Goal: Complete application form: Complete application form

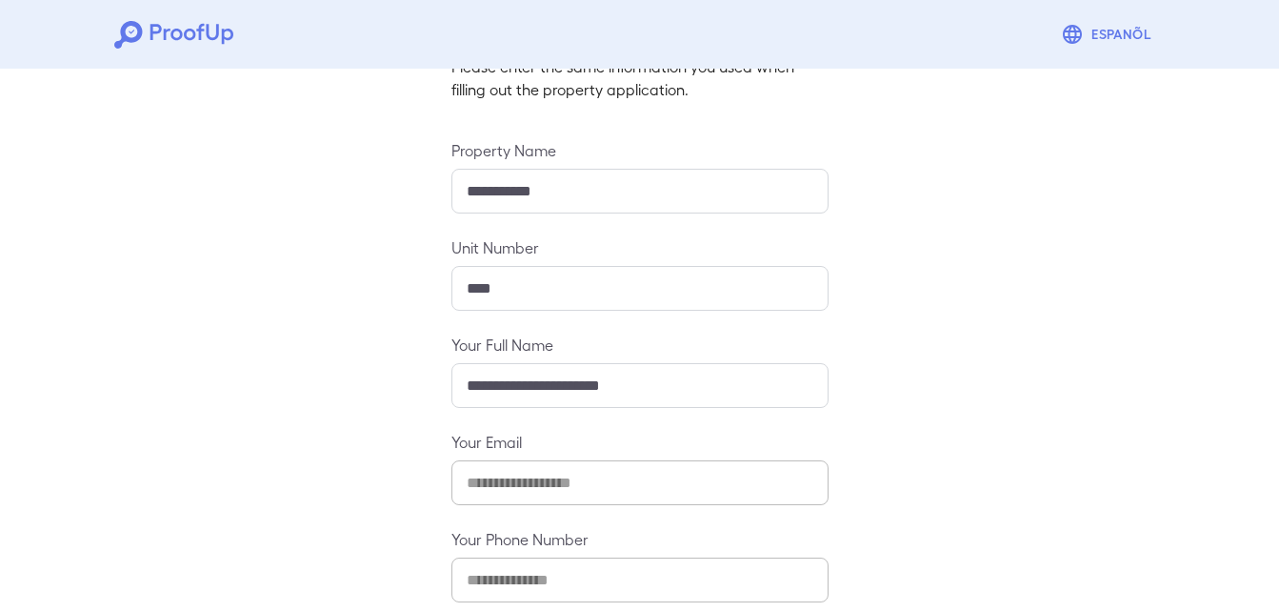
scroll to position [251, 0]
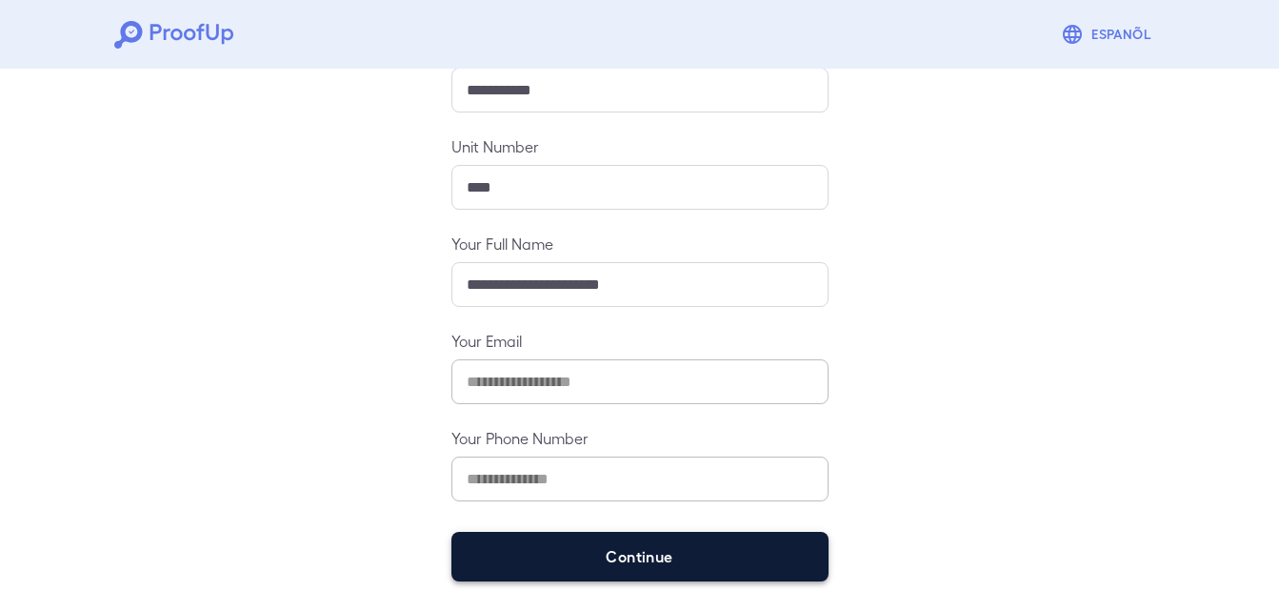
click at [616, 563] on button "Continue" at bounding box center [640, 557] width 377 height 50
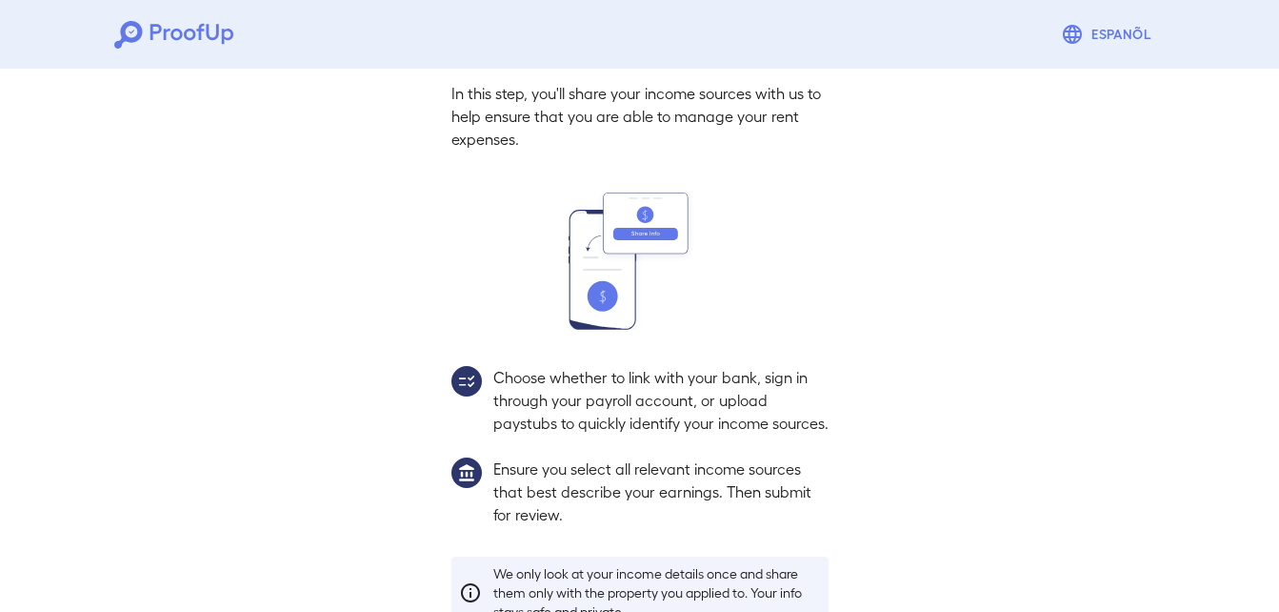
scroll to position [225, 0]
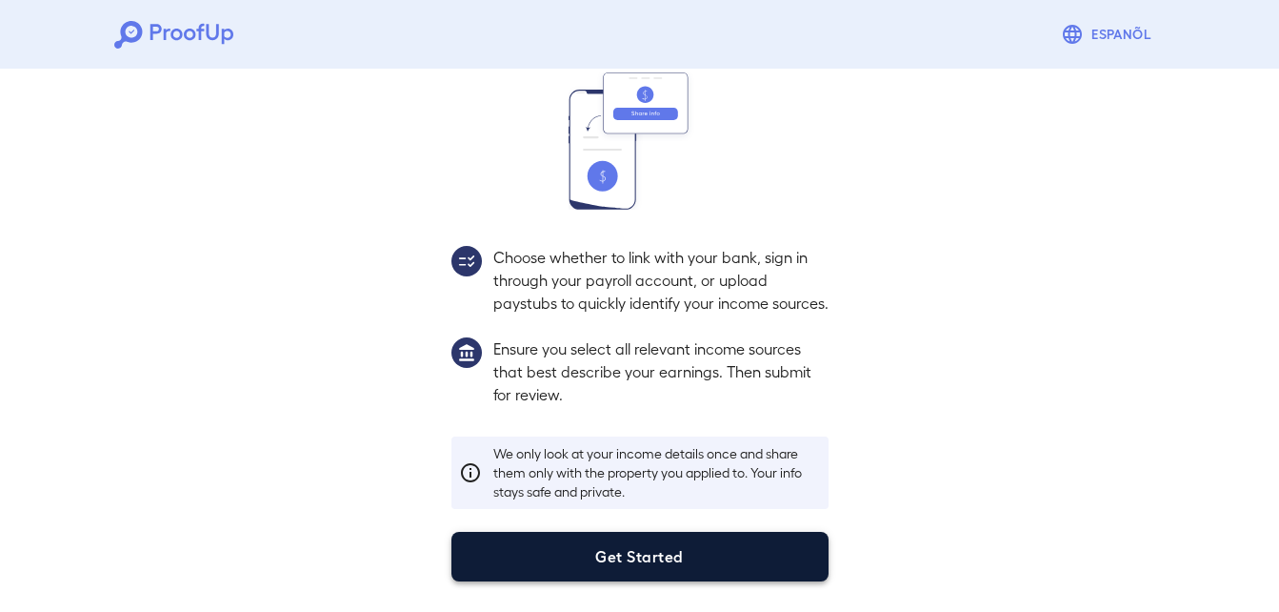
click at [634, 559] on button "Get Started" at bounding box center [640, 557] width 377 height 50
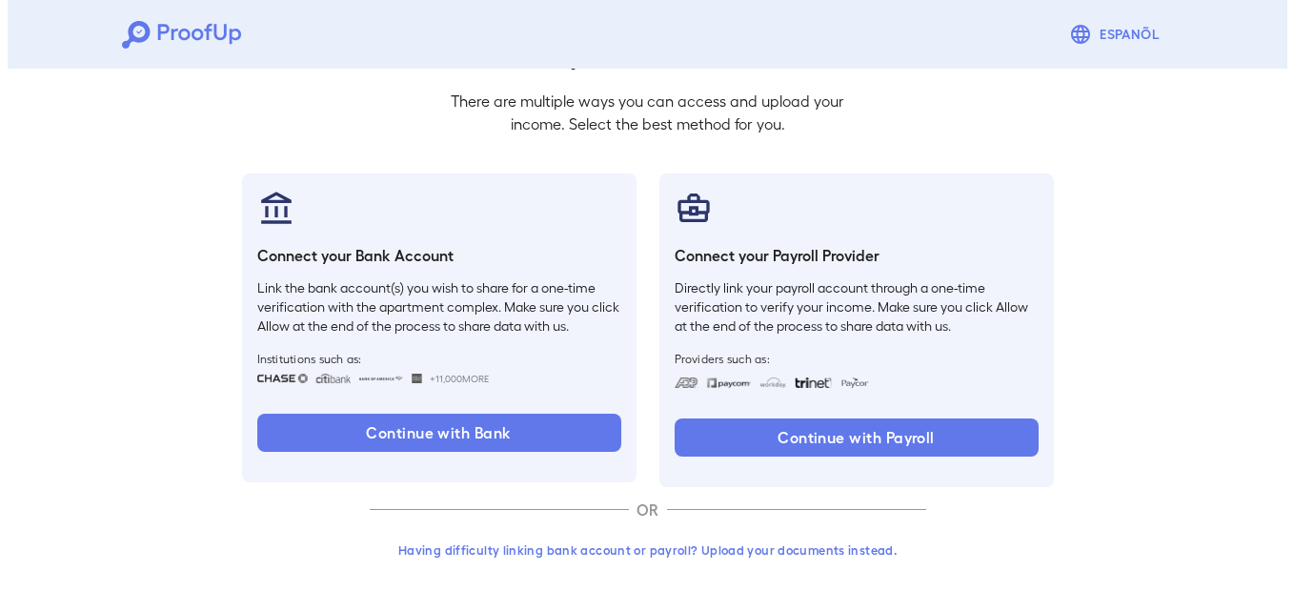
scroll to position [116, 0]
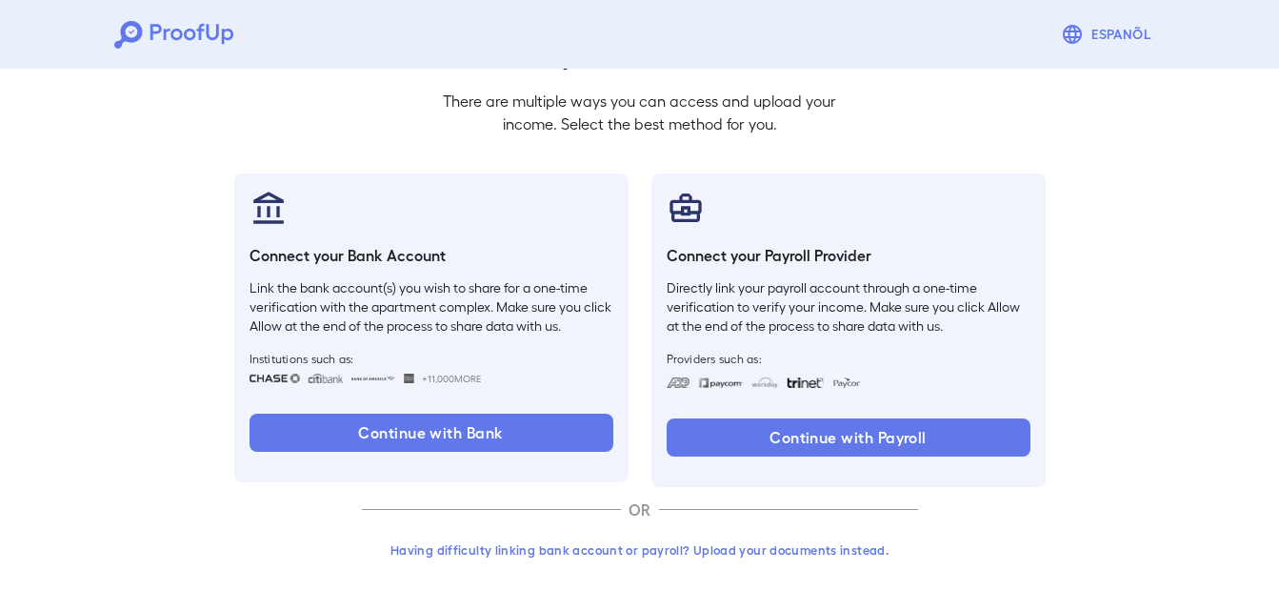
click at [641, 544] on button "Having difficulty linking bank account or payroll? Upload your documents instea…" at bounding box center [640, 549] width 556 height 34
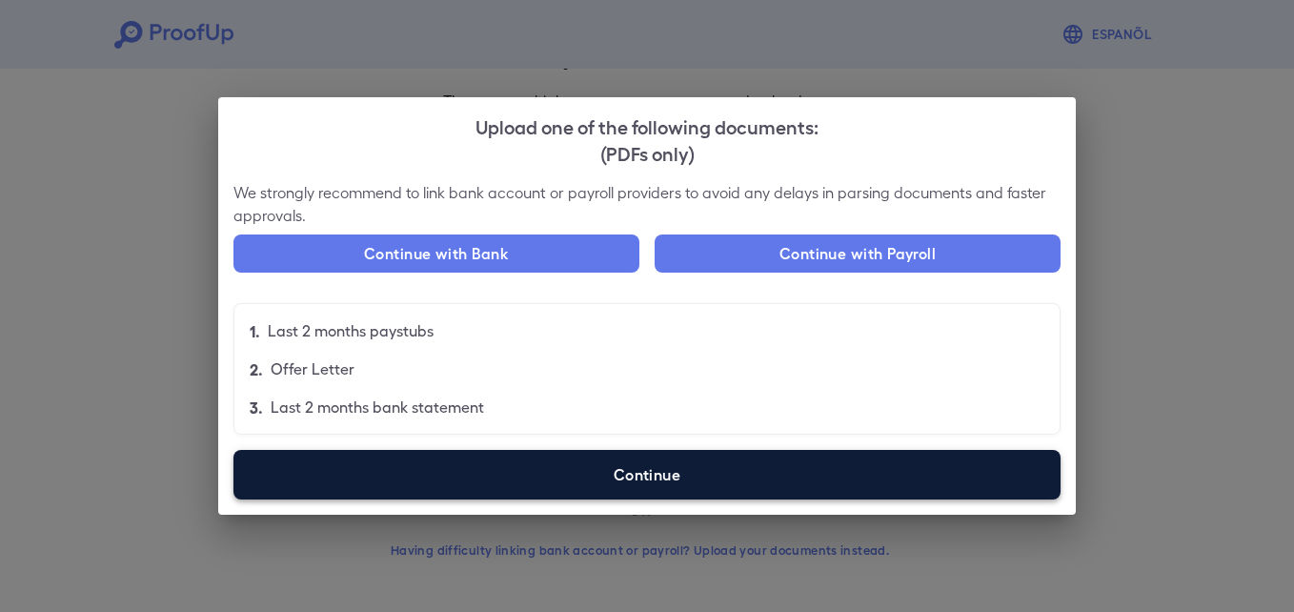
click at [712, 474] on label "Continue" at bounding box center [646, 475] width 827 height 50
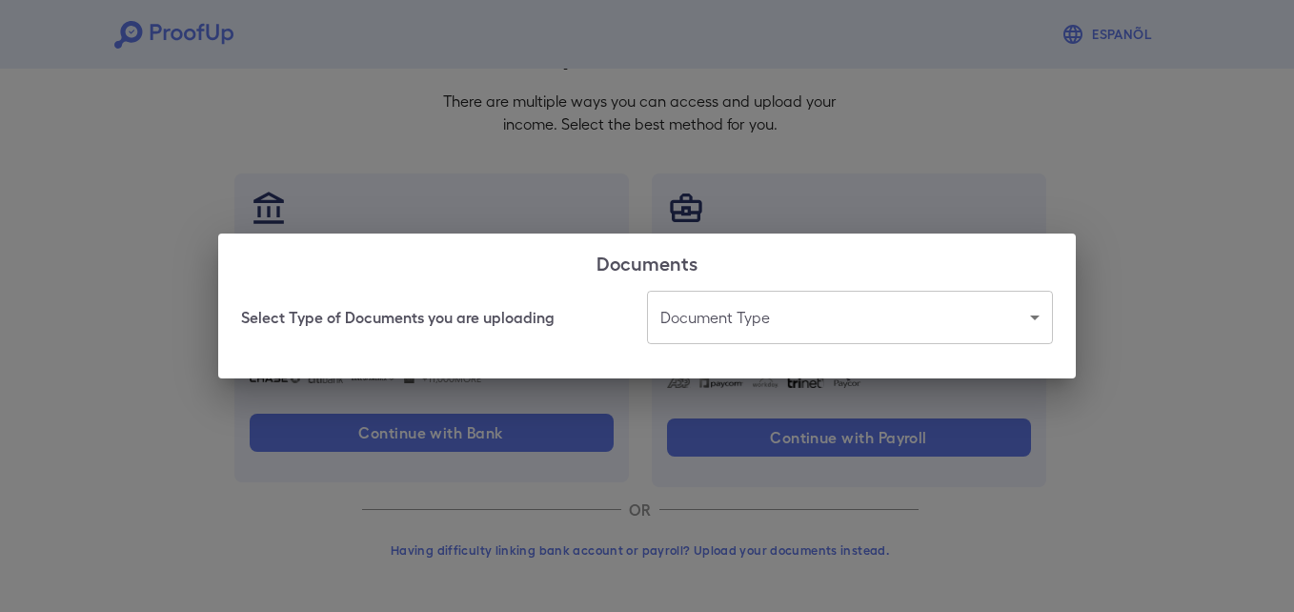
click at [853, 323] on body "Espanõl Go back How Would You Like to Verify Your Income? There are multiple wa…" at bounding box center [647, 248] width 1294 height 728
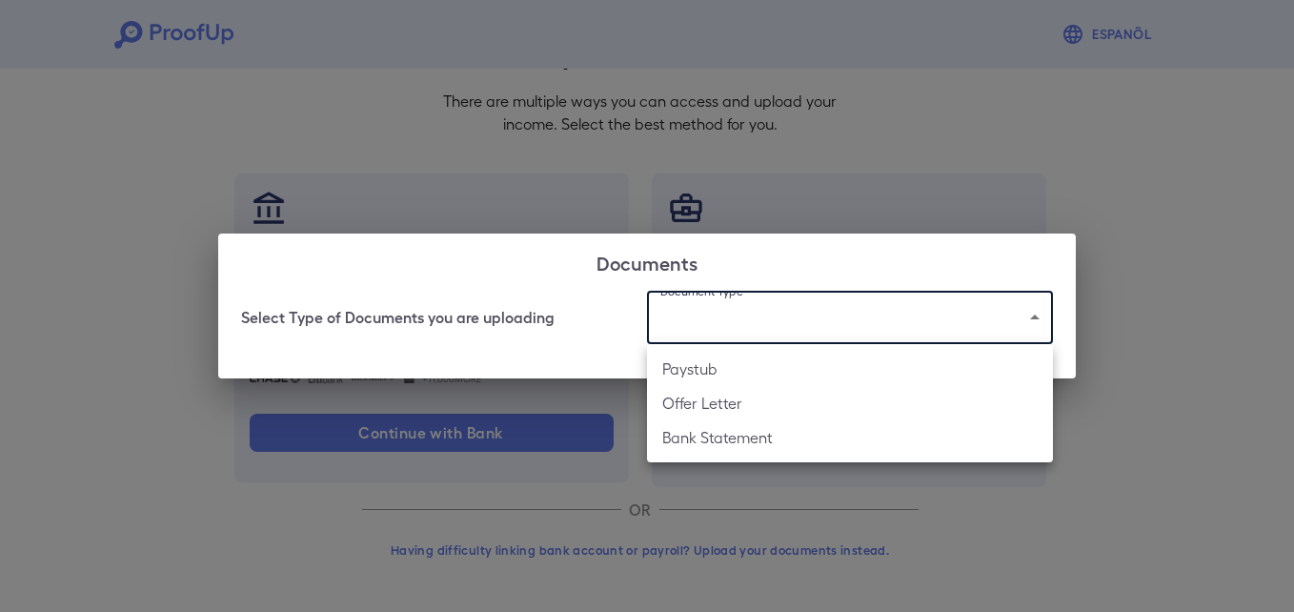
click at [749, 438] on li "Bank Statement" at bounding box center [850, 437] width 406 height 34
type input "**********"
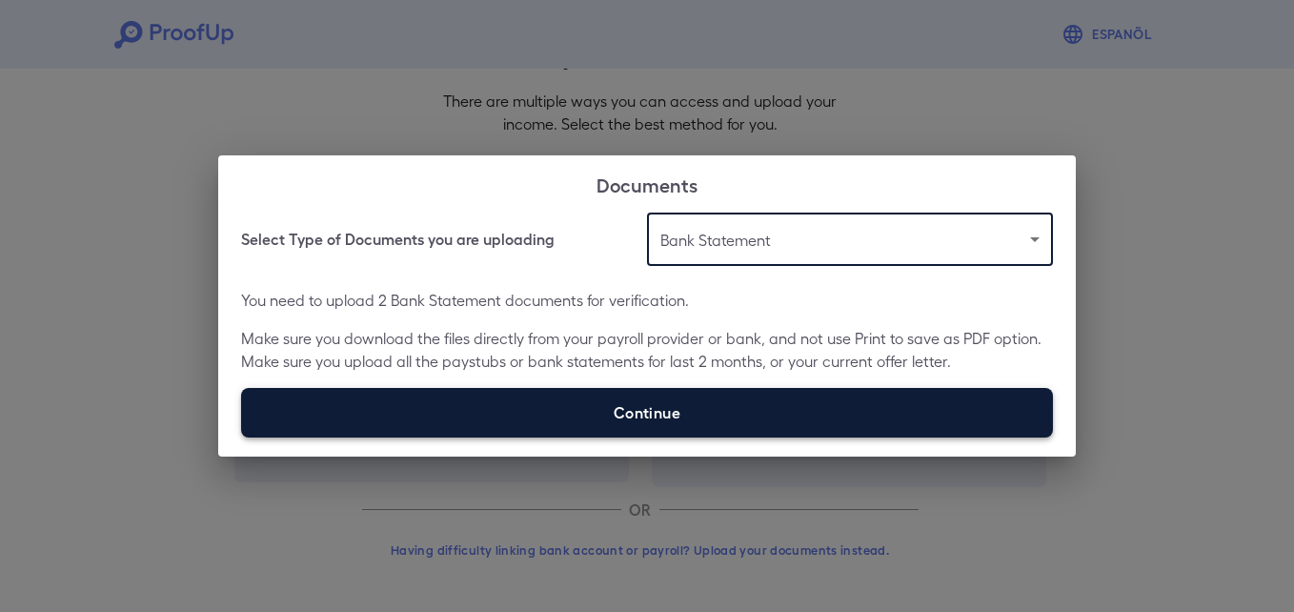
click at [557, 412] on label "Continue" at bounding box center [647, 413] width 812 height 50
click at [242, 436] on input "Continue" at bounding box center [241, 436] width 1 height 1
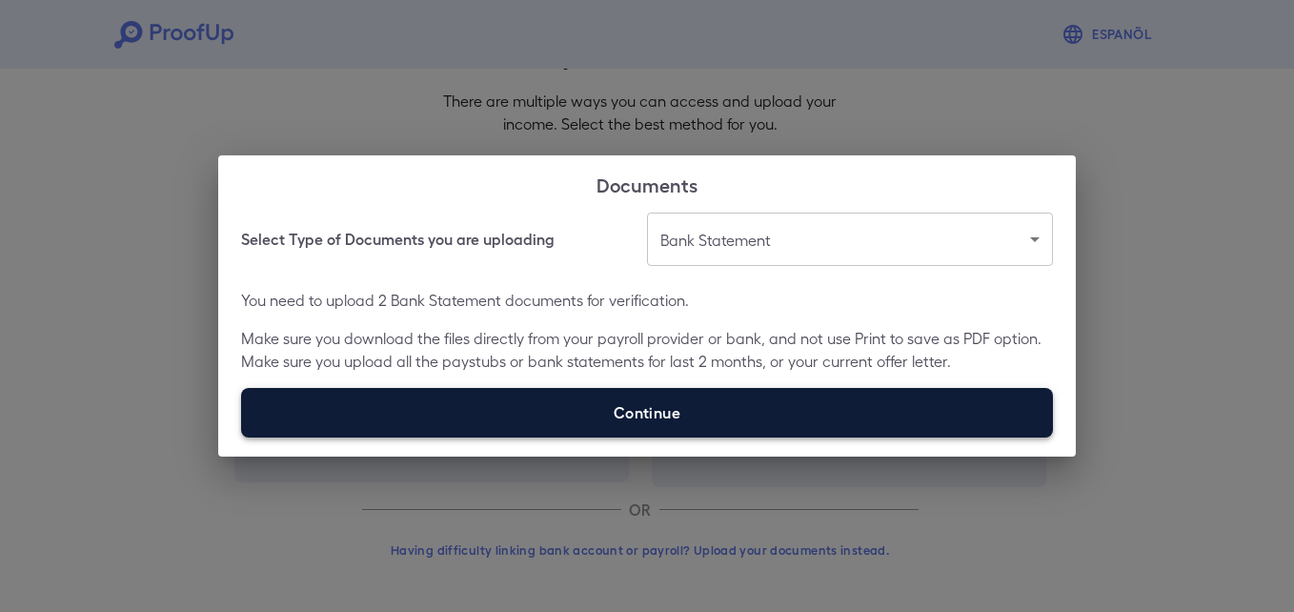
type input "**********"
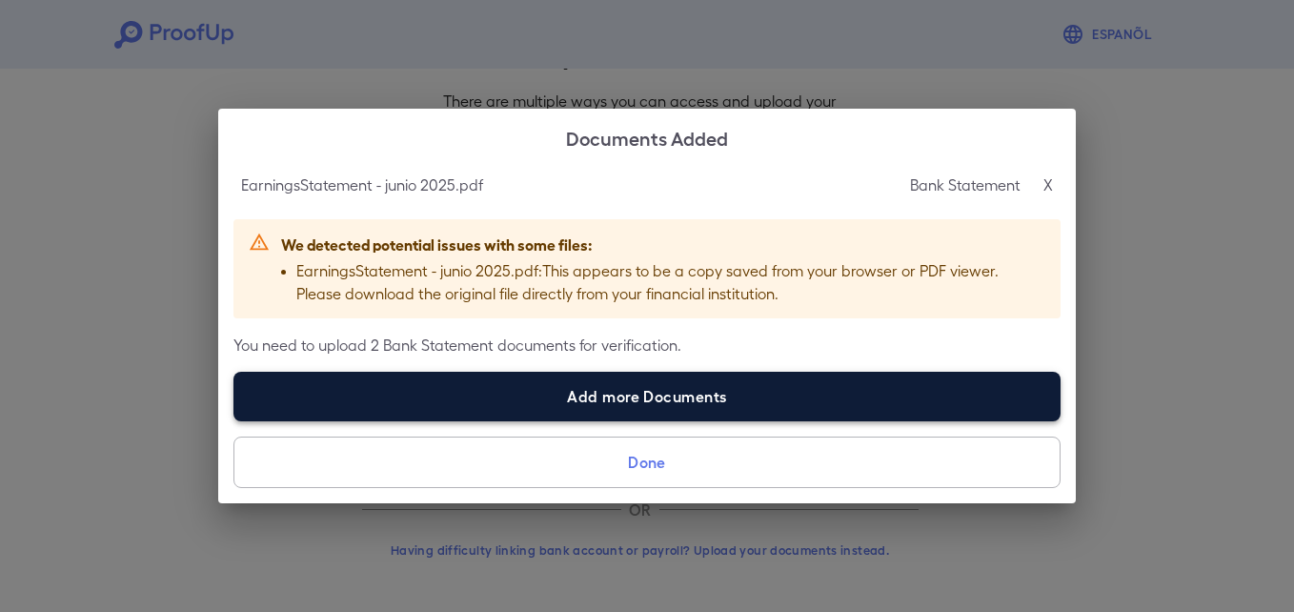
drag, startPoint x: 557, startPoint y: 412, endPoint x: 469, endPoint y: 384, distance: 93.1
click at [469, 384] on label "Add more Documents" at bounding box center [646, 396] width 827 height 50
click at [234, 420] on input "Add more Documents" at bounding box center [233, 420] width 1 height 1
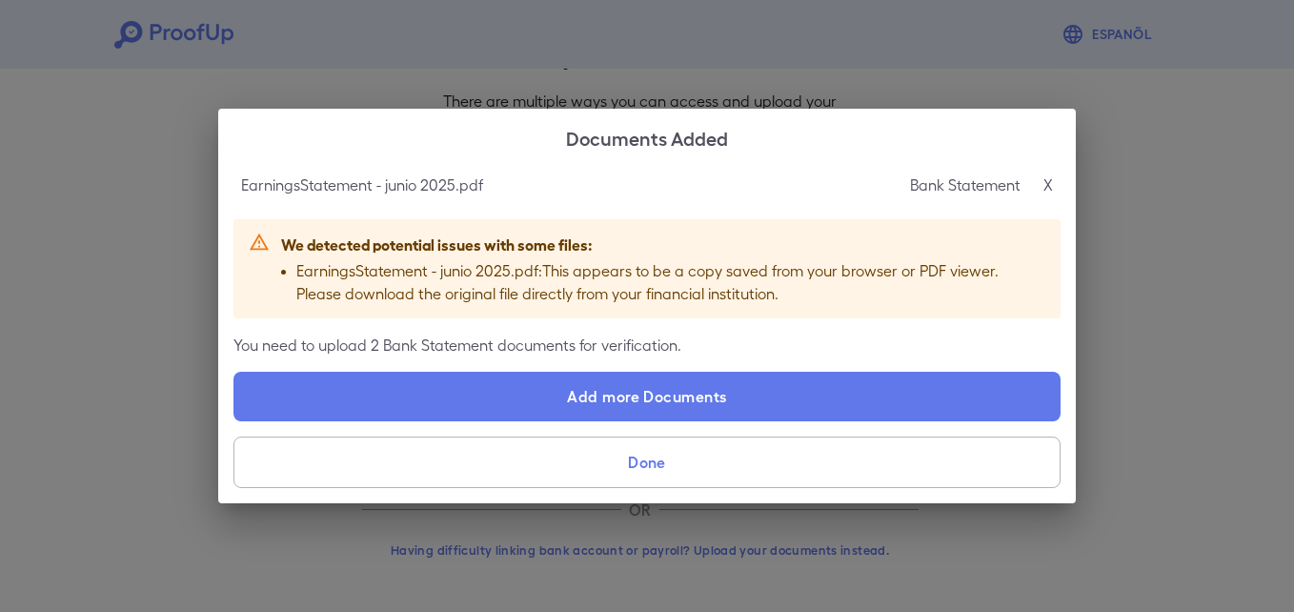
click at [1049, 186] on p "X" at bounding box center [1048, 184] width 10 height 23
